Goal: Task Accomplishment & Management: Manage account settings

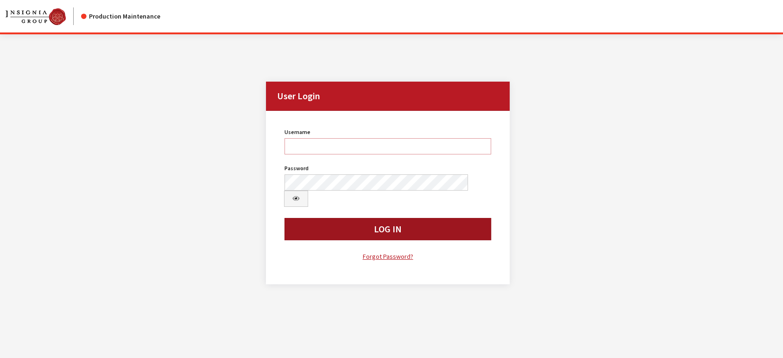
type input "jludwig"
click at [348, 218] on button "Log In" at bounding box center [388, 229] width 207 height 22
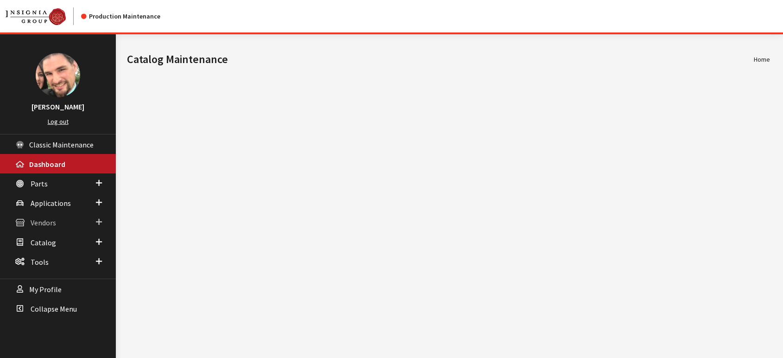
click at [44, 223] on span "Vendors" at bounding box center [43, 222] width 25 height 9
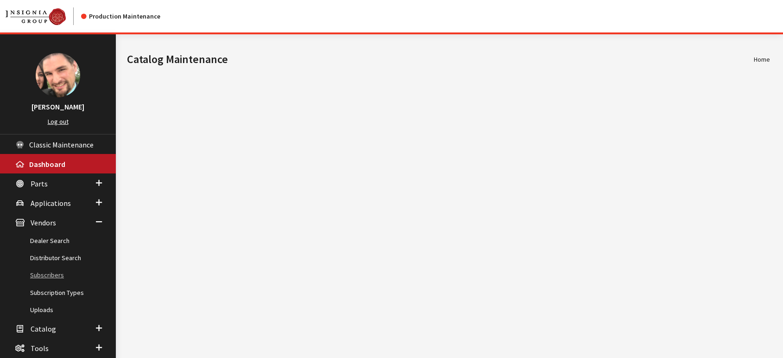
click at [50, 273] on link "Subscribers" at bounding box center [58, 274] width 116 height 17
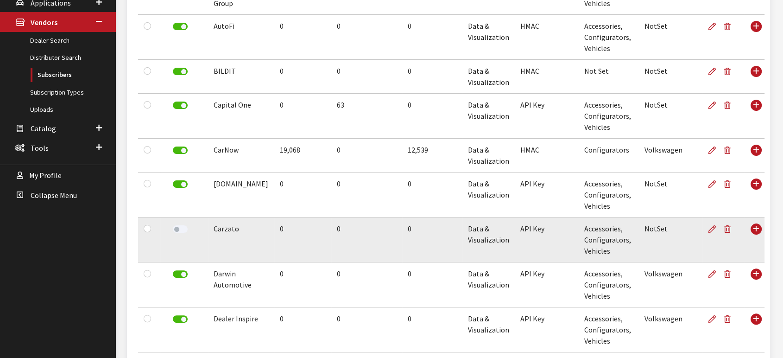
scroll to position [257, 0]
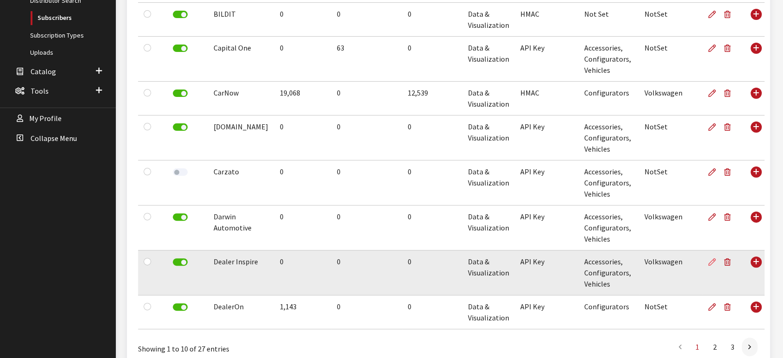
click at [709, 261] on icon at bounding box center [712, 262] width 7 height 7
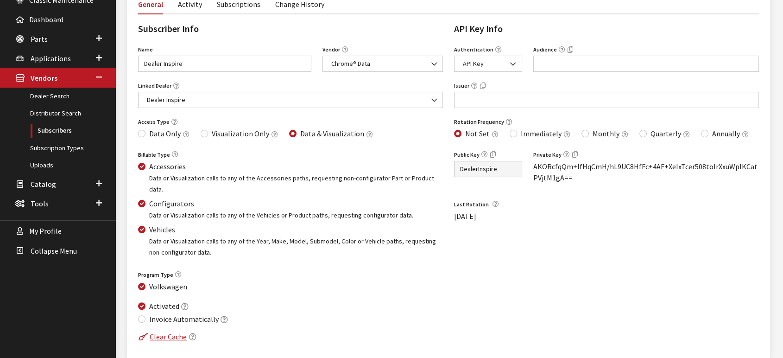
scroll to position [154, 0]
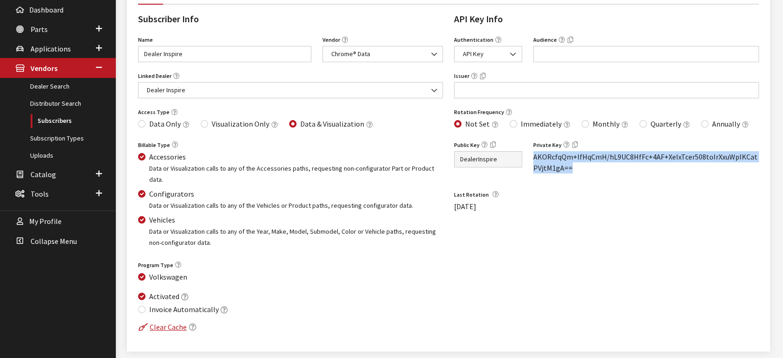
drag, startPoint x: 567, startPoint y: 173, endPoint x: 528, endPoint y: 157, distance: 42.2
click at [528, 157] on div "Public Key DealerInspire Public Key is required. Private Key AKORcfqQm+lfHqCmH/…" at bounding box center [607, 160] width 316 height 42
copy span "AKORcfqQm+lfHqCmH/hL9UC8HfFc+4AF+XelxTcer508toIrXxuWpIKCatPVjtM1gA=="
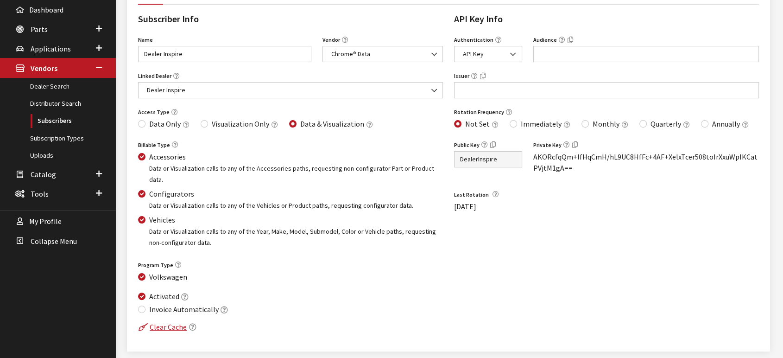
click at [573, 210] on div "Last Rotation 8/8/2022" at bounding box center [607, 203] width 316 height 31
click at [564, 166] on div "Private Key AKORcfqQm+lfHqCmH/hL9UC8HfFc+4AF+XelxTcer508toIrXxuWpIKCatPVjtM1gA==" at bounding box center [646, 156] width 237 height 35
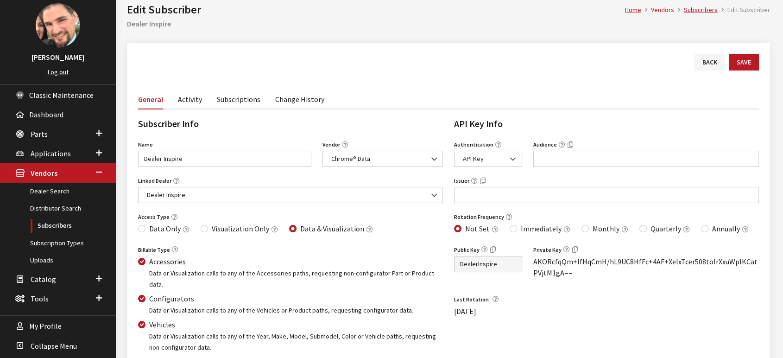
scroll to position [0, 0]
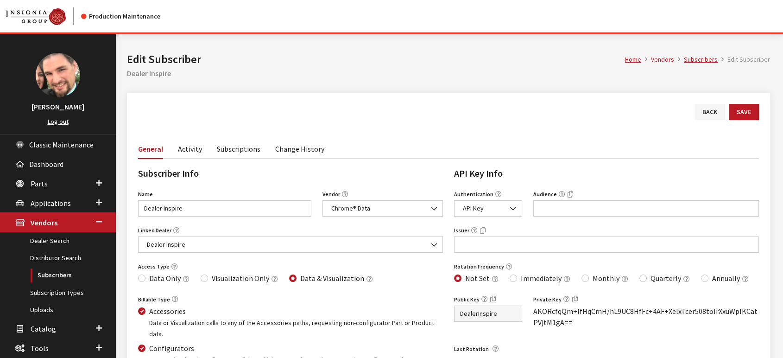
click at [188, 156] on link "Activity" at bounding box center [190, 148] width 24 height 19
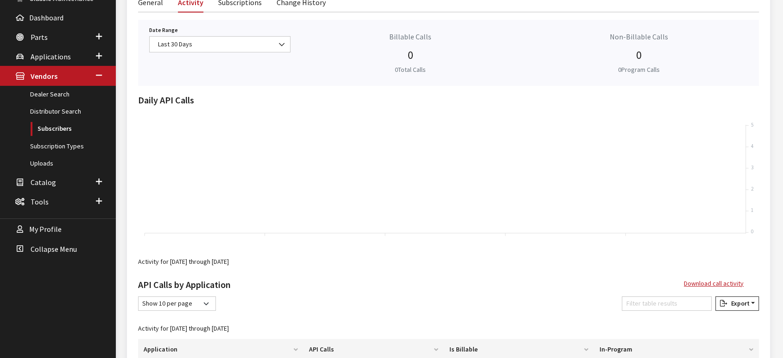
scroll to position [41, 0]
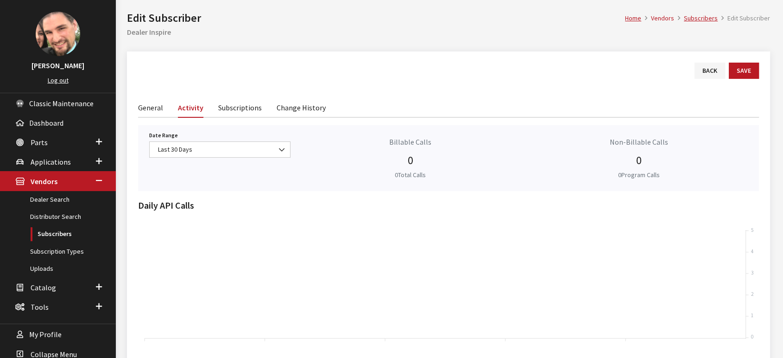
click at [152, 107] on link "General" at bounding box center [150, 106] width 25 height 19
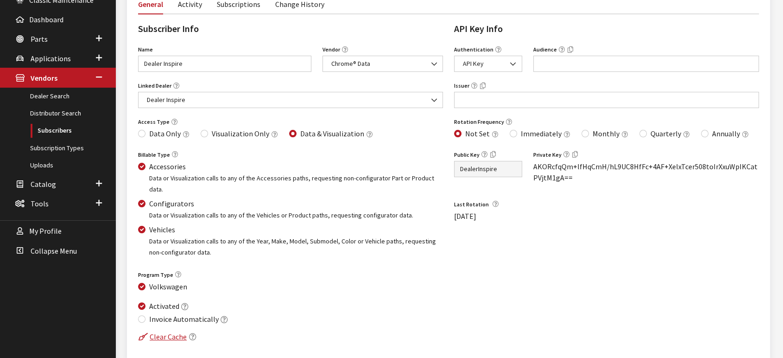
scroll to position [93, 0]
